Goal: Find specific page/section: Find specific page/section

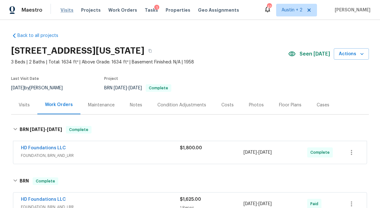
click at [65, 9] on span "Visits" at bounding box center [66, 10] width 13 height 6
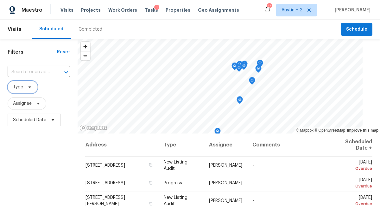
click at [25, 87] on span at bounding box center [28, 87] width 7 height 5
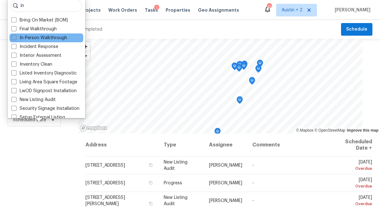
type input "in"
click at [41, 37] on label "In-Person Walkthrough" at bounding box center [39, 38] width 56 height 6
click at [15, 37] on input "In-Person Walkthrough" at bounding box center [13, 37] width 4 height 4
checkbox input "true"
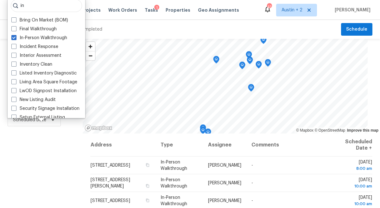
click at [63, 168] on div "Filters Reset ​ In-Person Walkthrough Assignee Scheduled Date" at bounding box center [41, 170] width 83 height 262
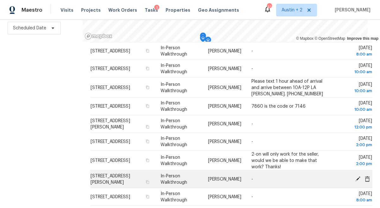
scroll to position [147, 0]
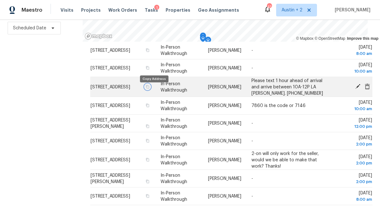
click at [149, 89] on icon "button" at bounding box center [147, 87] width 4 height 4
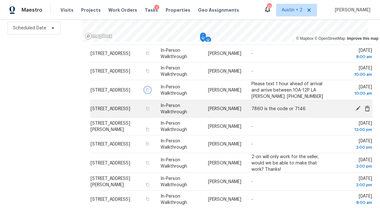
scroll to position [145, 0]
